Goal: Find specific page/section: Find specific page/section

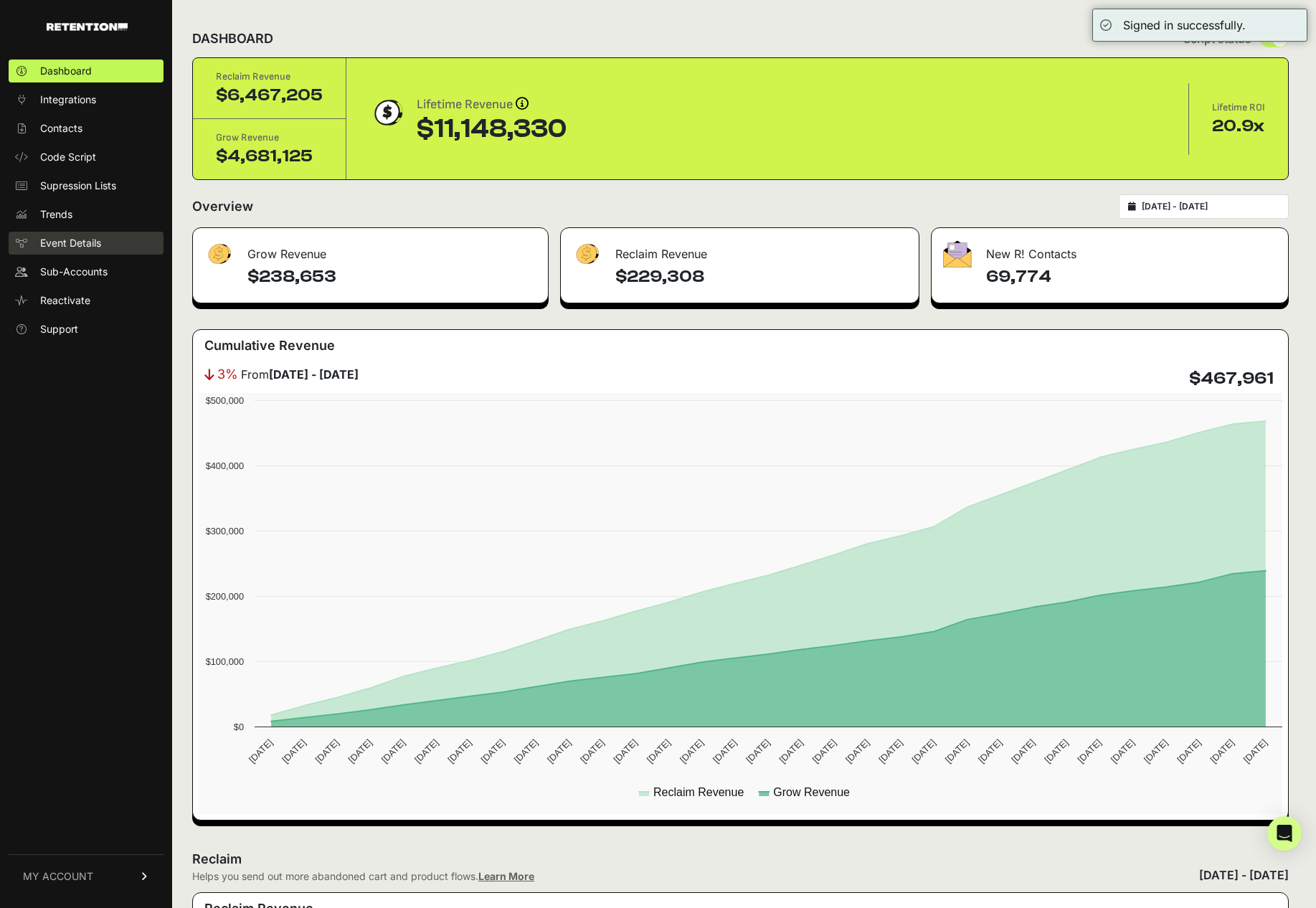
click at [68, 245] on span "Event Details" at bounding box center [70, 243] width 61 height 14
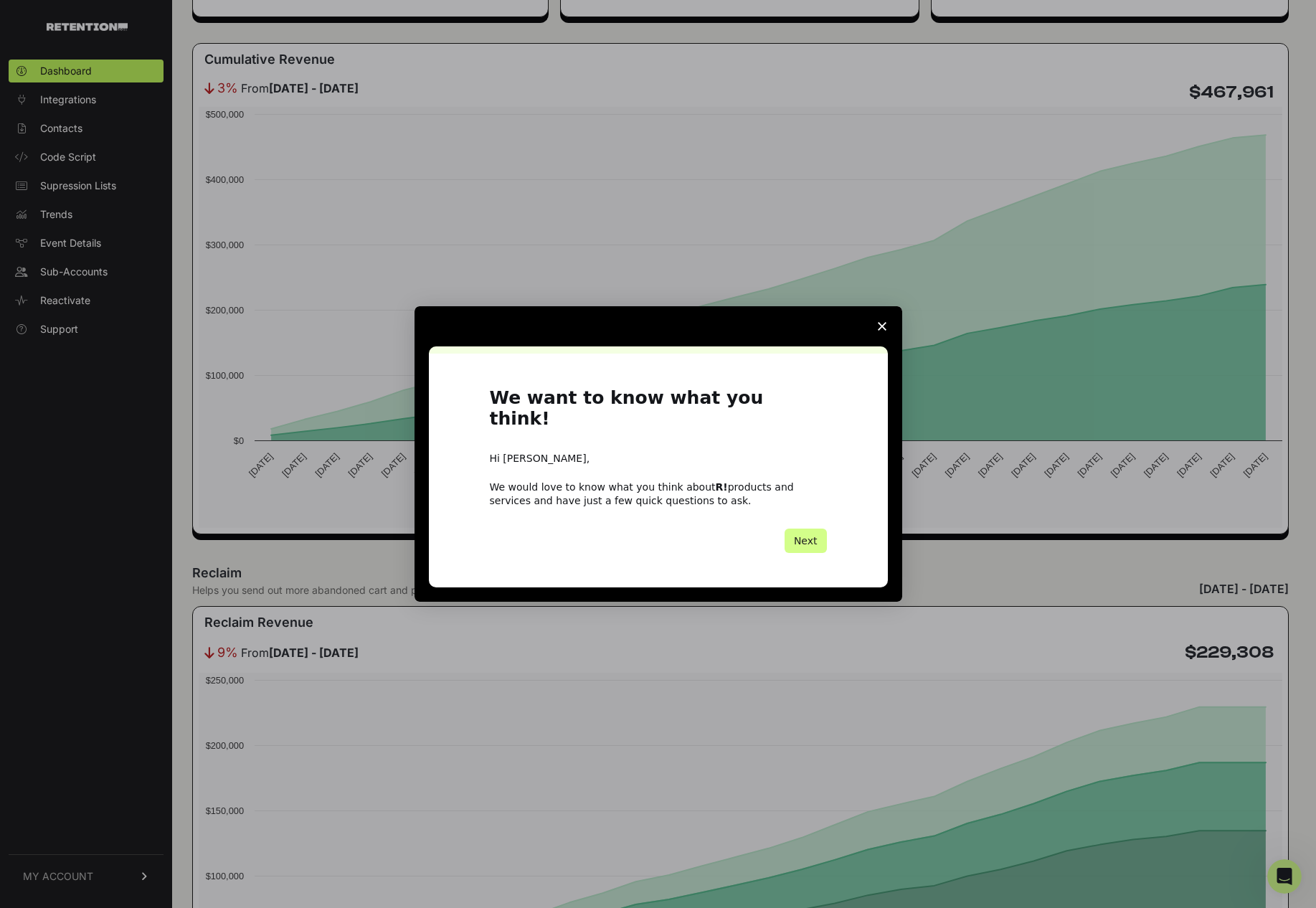
scroll to position [283, 0]
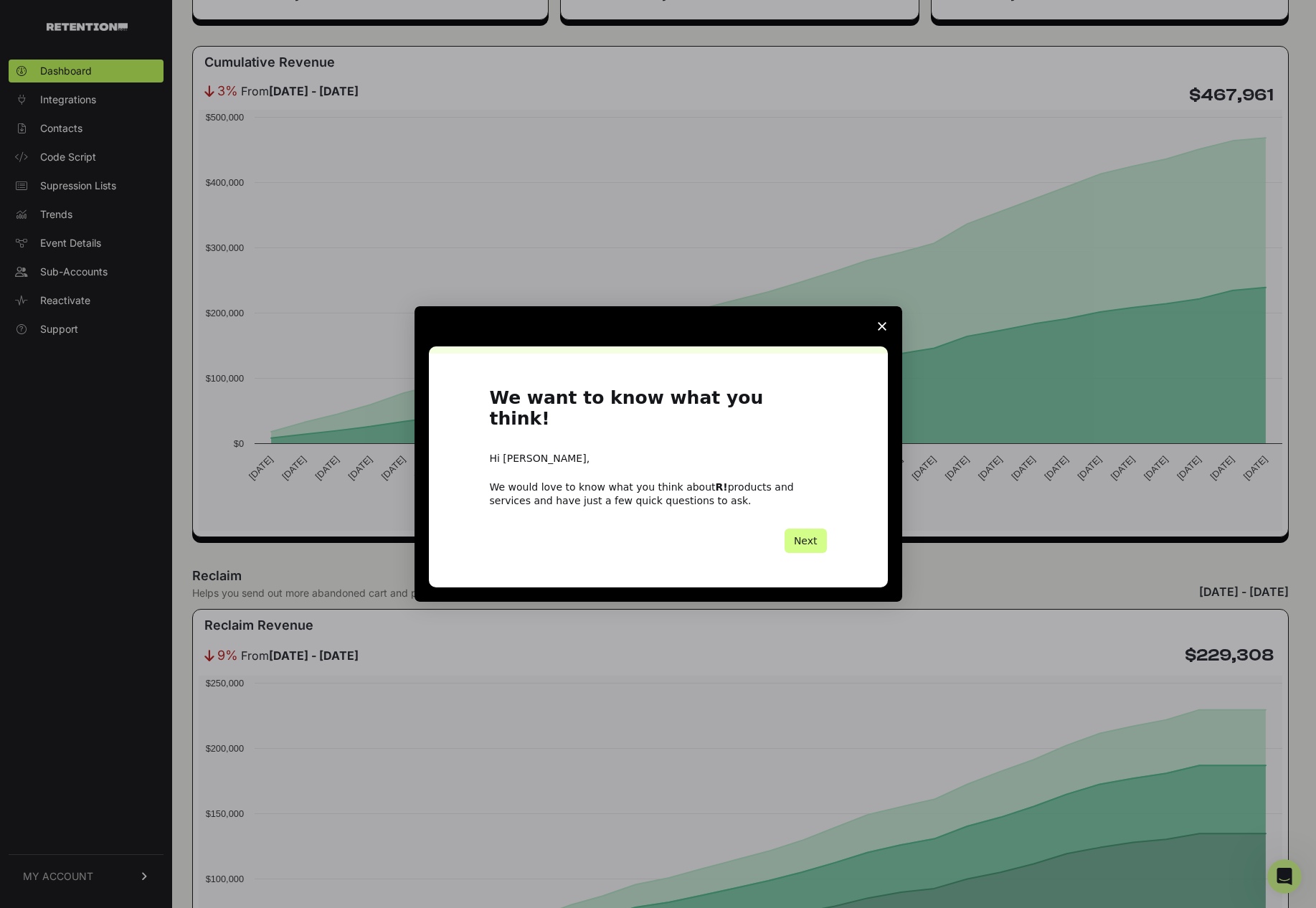
click at [889, 335] on span "Close survey" at bounding box center [881, 325] width 40 height 40
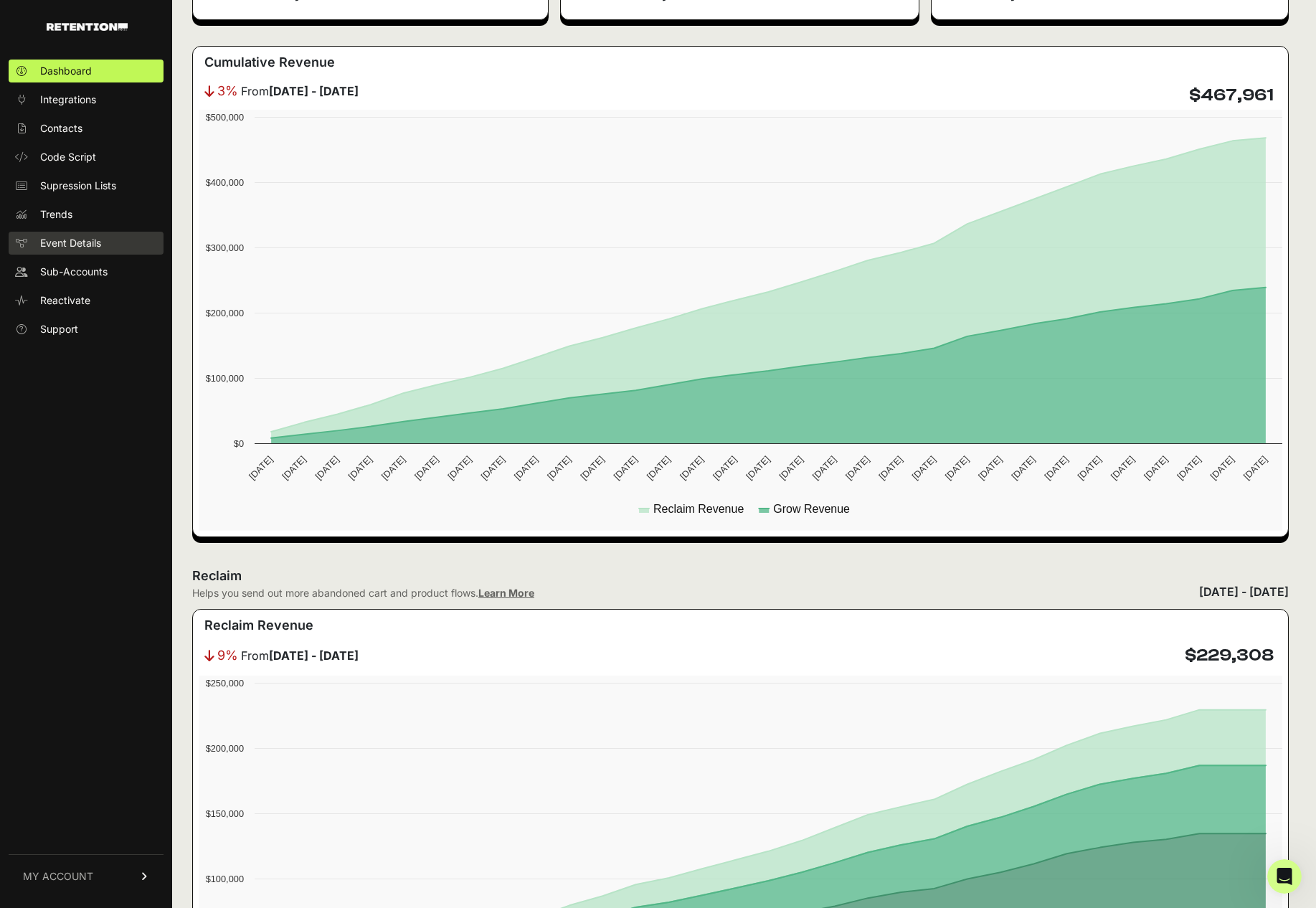
click at [66, 239] on span "Event Details" at bounding box center [70, 243] width 61 height 14
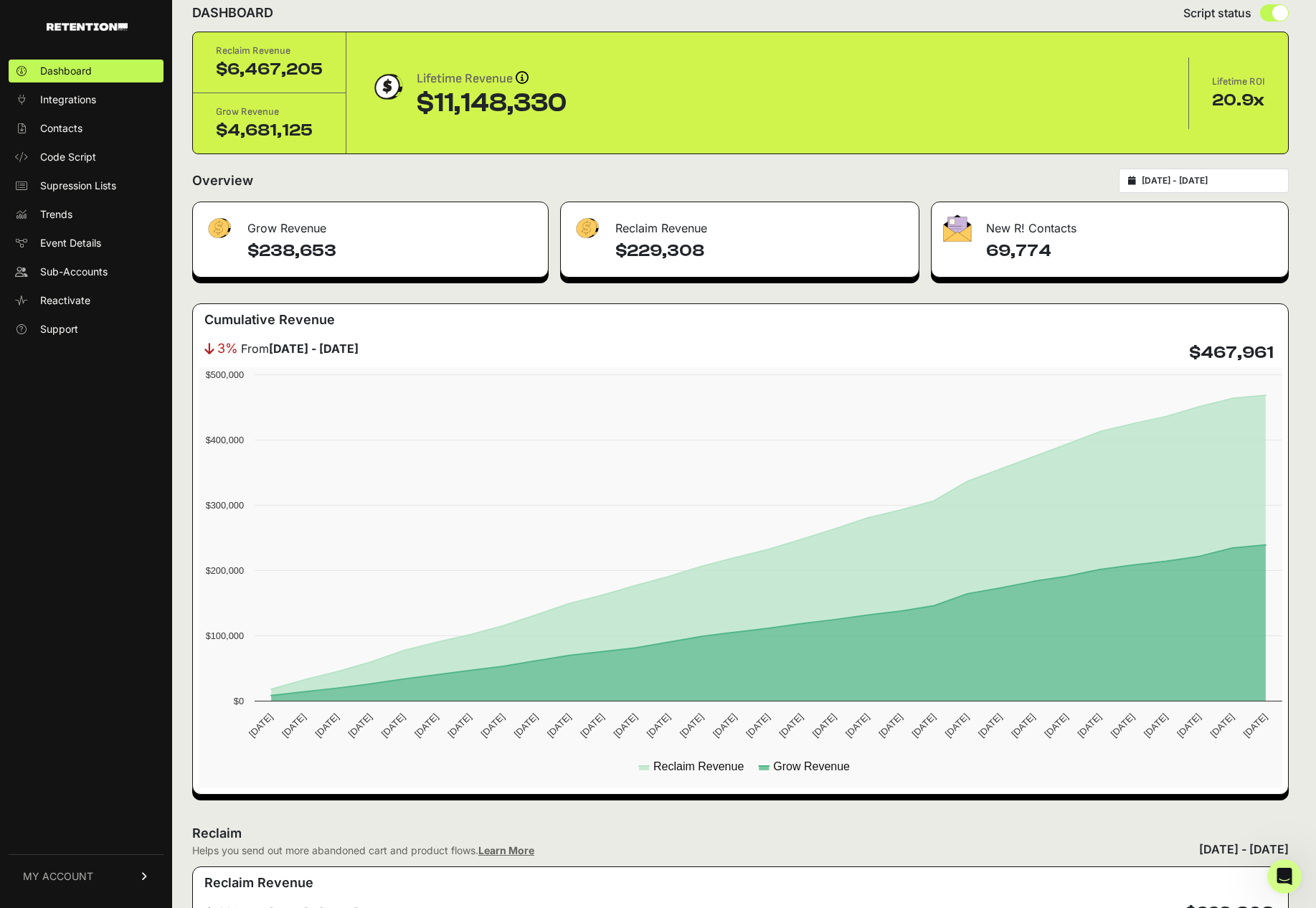
scroll to position [105, 0]
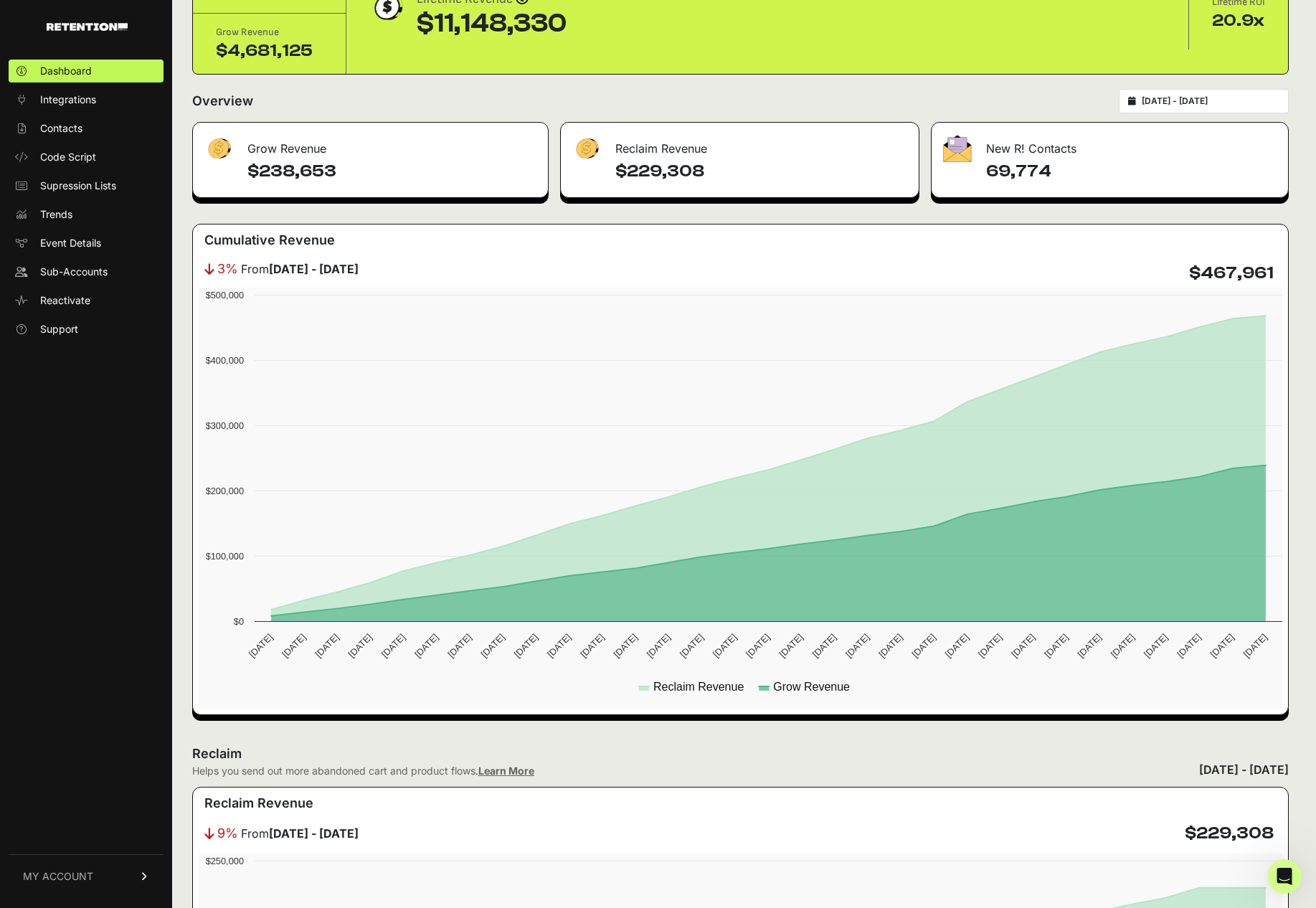
click at [1142, 102] on div "[DATE] - [DATE]" at bounding box center [1204, 101] width 170 height 24
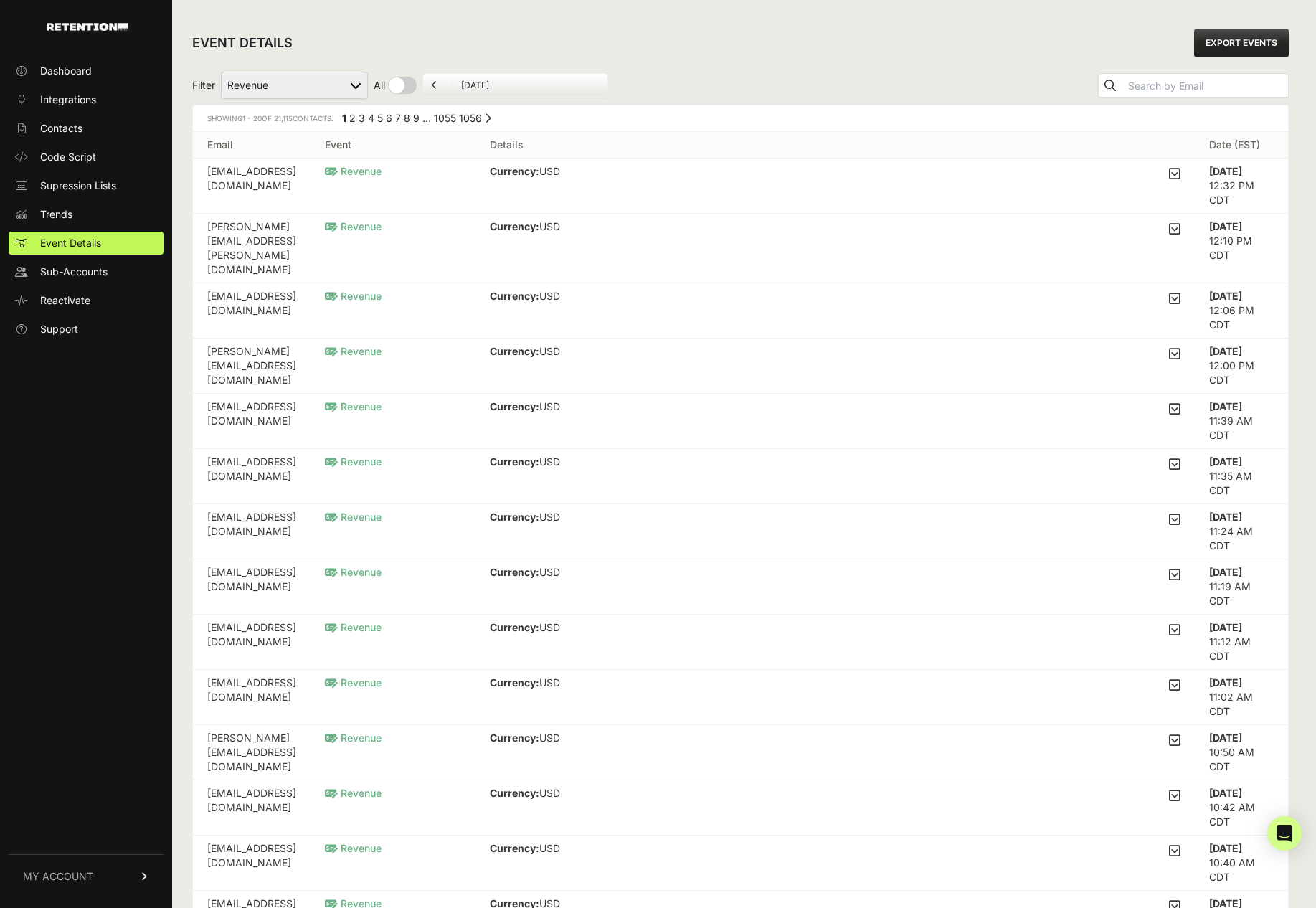
click at [887, 74] on div "Filter Active on Site Reclaim Added to Cart Reclaim Checkout Started Reclaim Re…" at bounding box center [740, 86] width 1096 height 39
click at [308, 87] on select "Active on Site Reclaim Added to Cart Reclaim Checkout Started Reclaim Revenue V…" at bounding box center [294, 85] width 147 height 27
select select "Active on Site Reclaim"
click at [222, 72] on select "Active on Site Reclaim Added to Cart Reclaim Checkout Started Reclaim Revenue V…" at bounding box center [294, 85] width 147 height 27
click at [664, 60] on div "EVENT DETAILS EXPORT EVENTS" at bounding box center [740, 43] width 1096 height 46
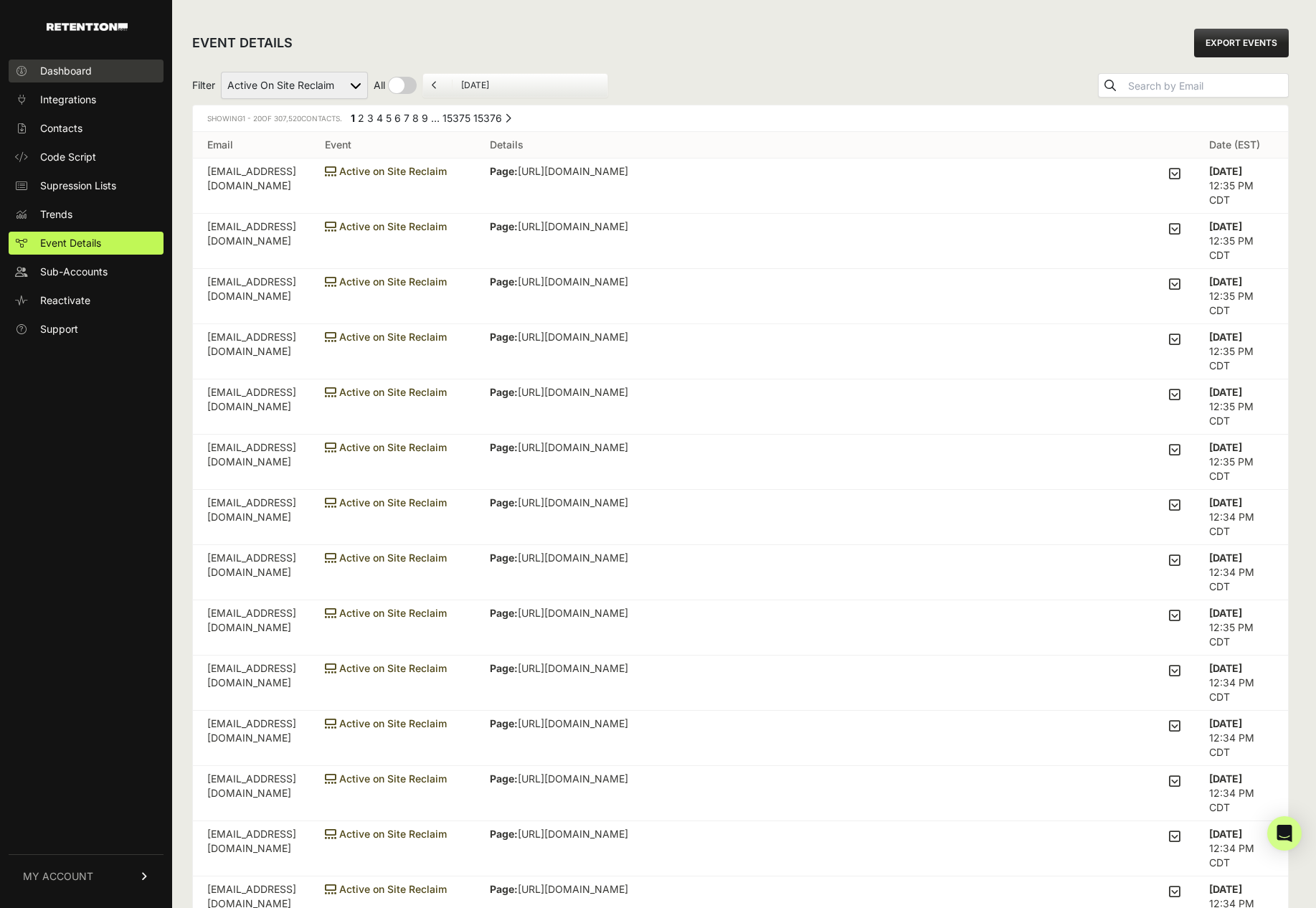
click at [87, 76] on span "Dashboard" at bounding box center [66, 71] width 51 height 14
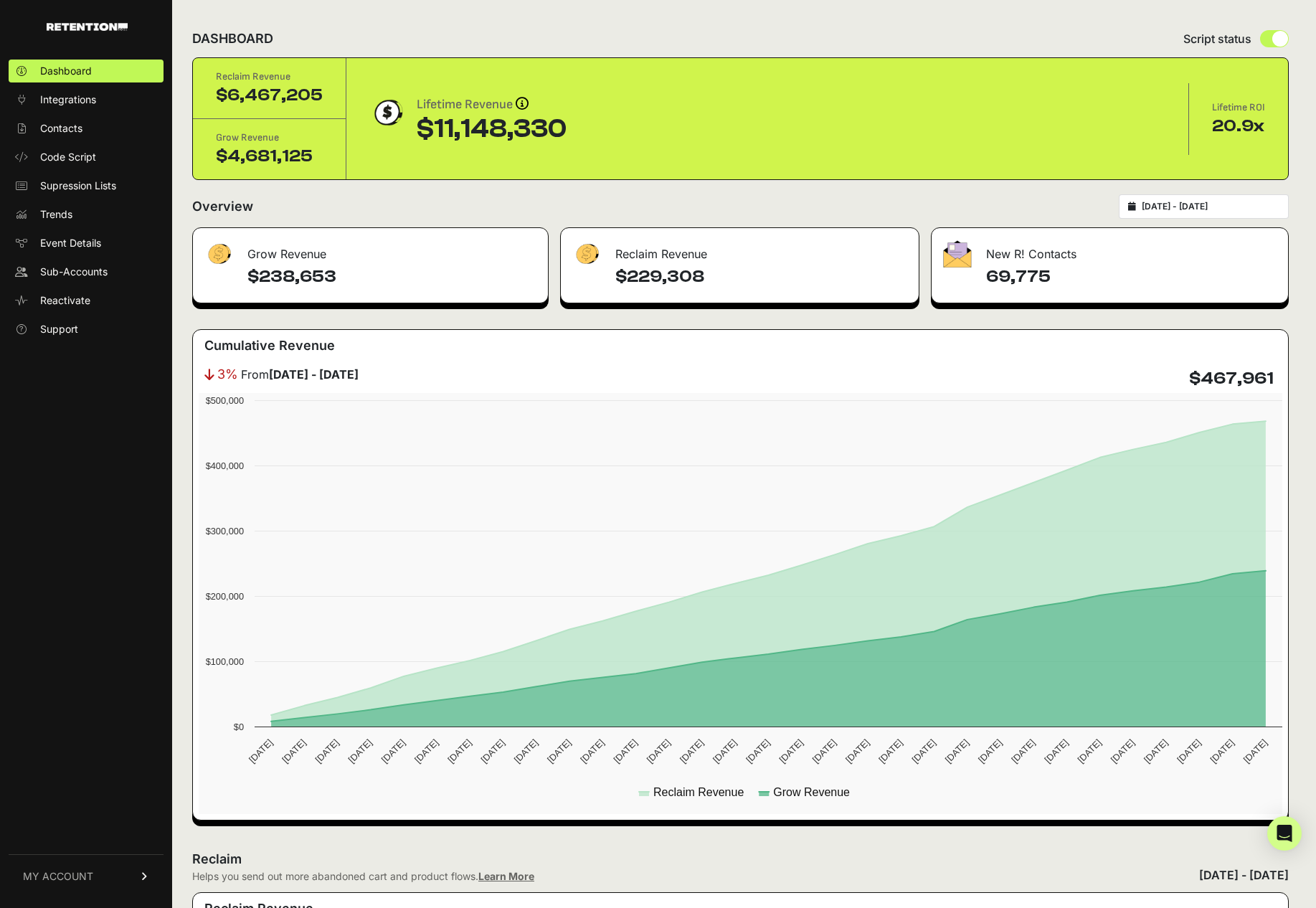
click at [867, 23] on div "DASHBOARD Script status" at bounding box center [740, 39] width 1096 height 37
